Goal: Information Seeking & Learning: Learn about a topic

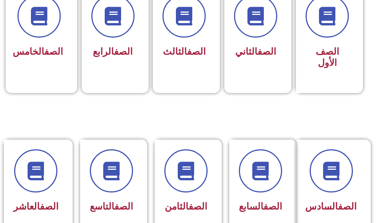
scroll to position [298, 0]
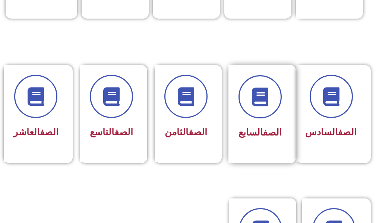
click at [272, 144] on div "الصف السابع" at bounding box center [260, 114] width 63 height 98
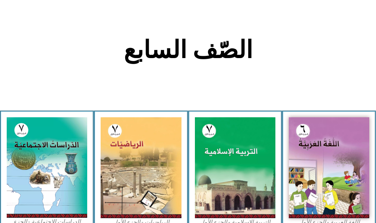
scroll to position [224, 0]
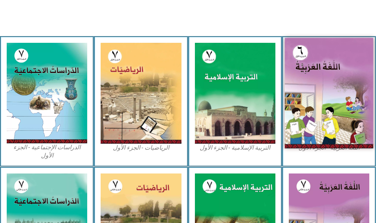
click at [323, 137] on img at bounding box center [329, 93] width 89 height 111
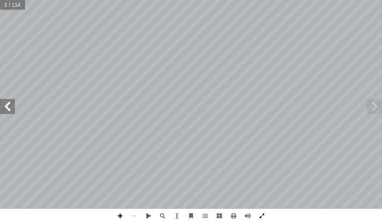
click at [261, 219] on span at bounding box center [262, 216] width 14 height 14
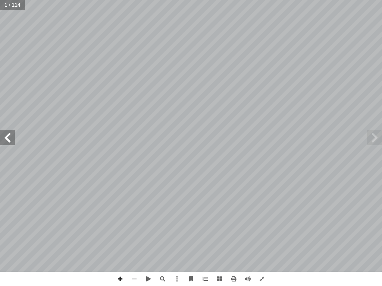
click at [10, 136] on span at bounding box center [7, 138] width 15 height 15
click at [7, 140] on span at bounding box center [7, 138] width 15 height 15
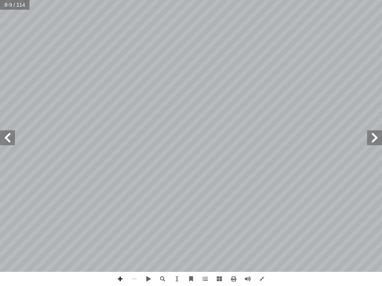
click at [7, 140] on span at bounding box center [7, 138] width 15 height 15
click at [6, 140] on span at bounding box center [7, 138] width 15 height 15
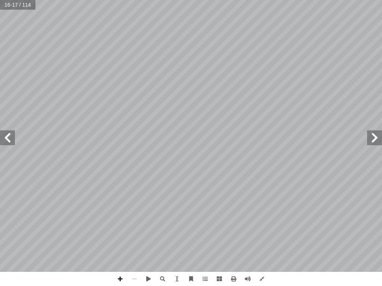
click at [6, 140] on span at bounding box center [7, 138] width 15 height 15
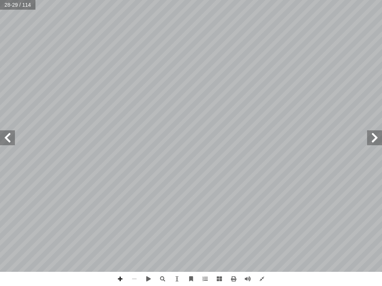
click at [6, 140] on span at bounding box center [7, 138] width 15 height 15
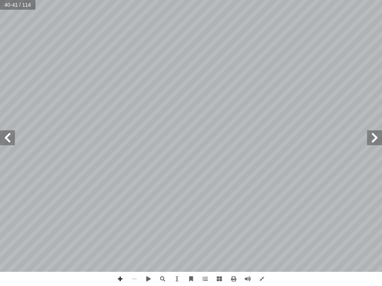
click at [3, 137] on span at bounding box center [7, 138] width 15 height 15
click at [2, 137] on span at bounding box center [7, 138] width 15 height 15
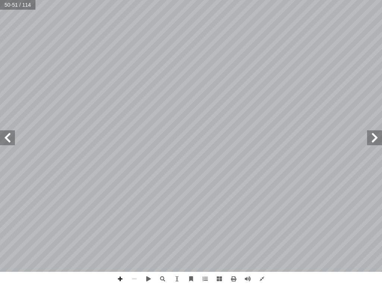
click at [368, 141] on span at bounding box center [374, 138] width 15 height 15
click at [123, 223] on span at bounding box center [120, 279] width 14 height 14
click at [135, 223] on div "4 ٢ ْ ب ُ ت ْ ك َ ن َ ، و ِ ن ْ ي َ ت َ ي ِ ت آ ال� ِ ن ْ ي َ ت َ ر ْ ق ِ في ال…" at bounding box center [191, 143] width 382 height 286
click at [134, 223] on span at bounding box center [134, 279] width 14 height 14
click at [117, 223] on span at bounding box center [120, 279] width 14 height 14
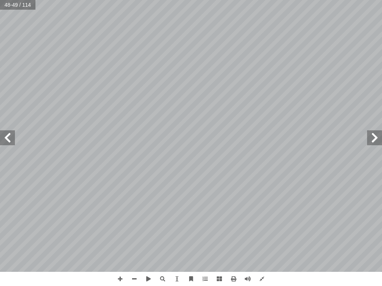
click at [11, 139] on span at bounding box center [7, 138] width 15 height 15
click at [375, 138] on span at bounding box center [374, 138] width 15 height 15
drag, startPoint x: 241, startPoint y: 286, endPoint x: 236, endPoint y: 276, distance: 10.8
click at [240, 223] on div at bounding box center [191, 279] width 156 height 14
